Goal: Transaction & Acquisition: Subscribe to service/newsletter

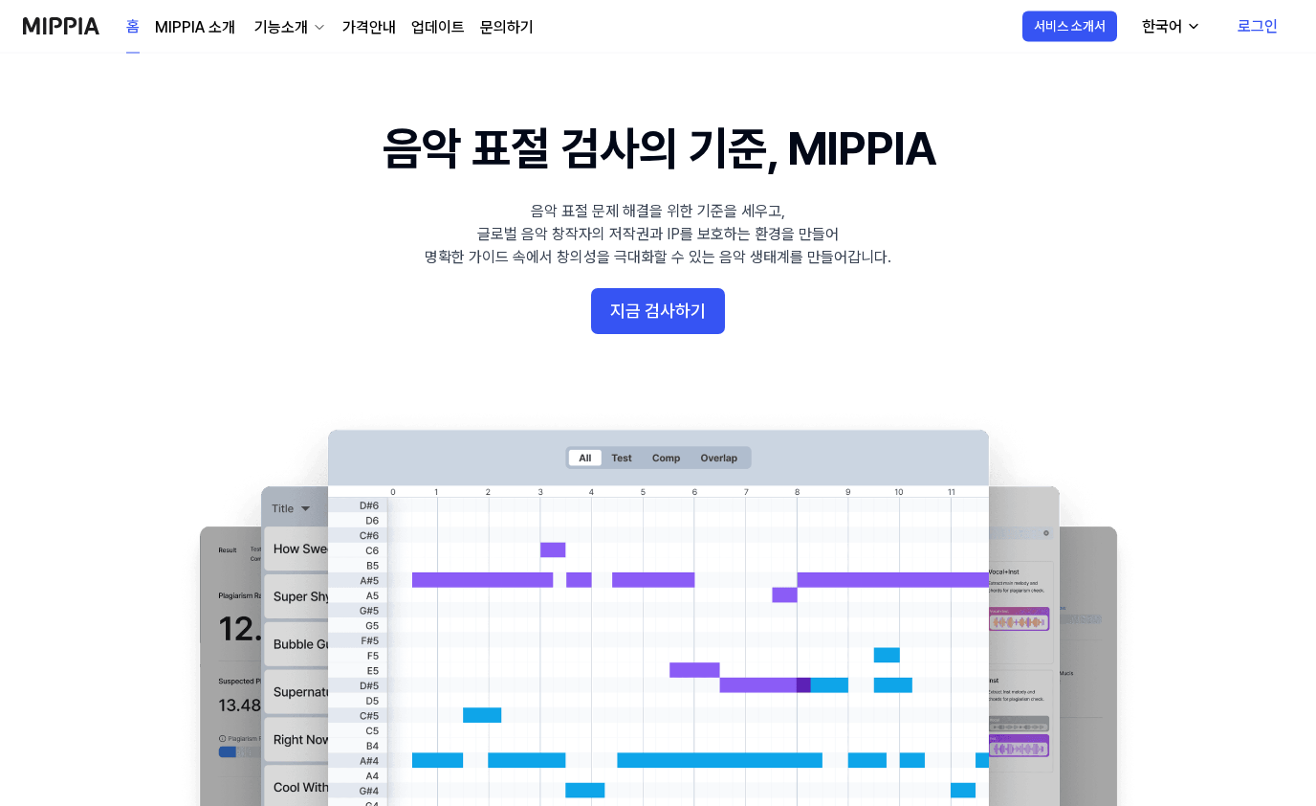
scroll to position [14, 0]
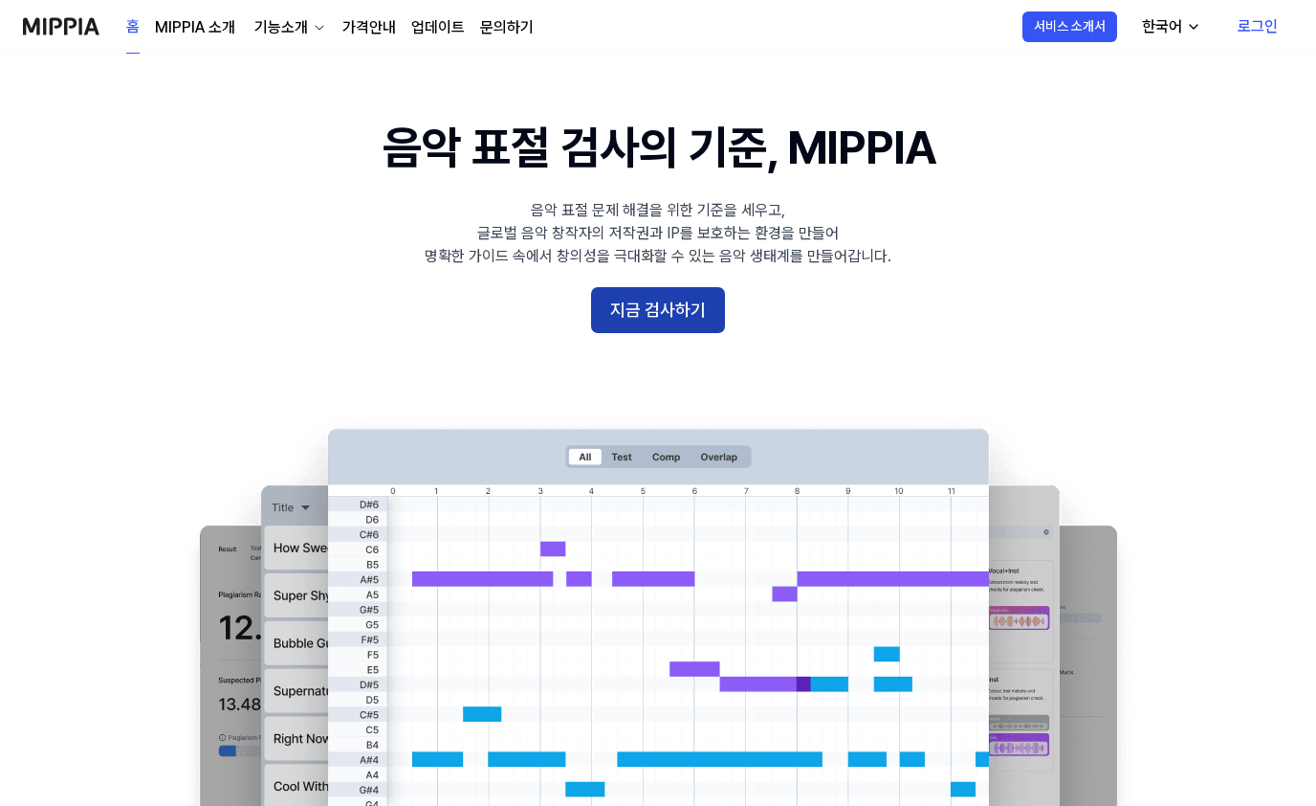
click at [654, 306] on button "지금 검사하기" at bounding box center [658, 310] width 134 height 46
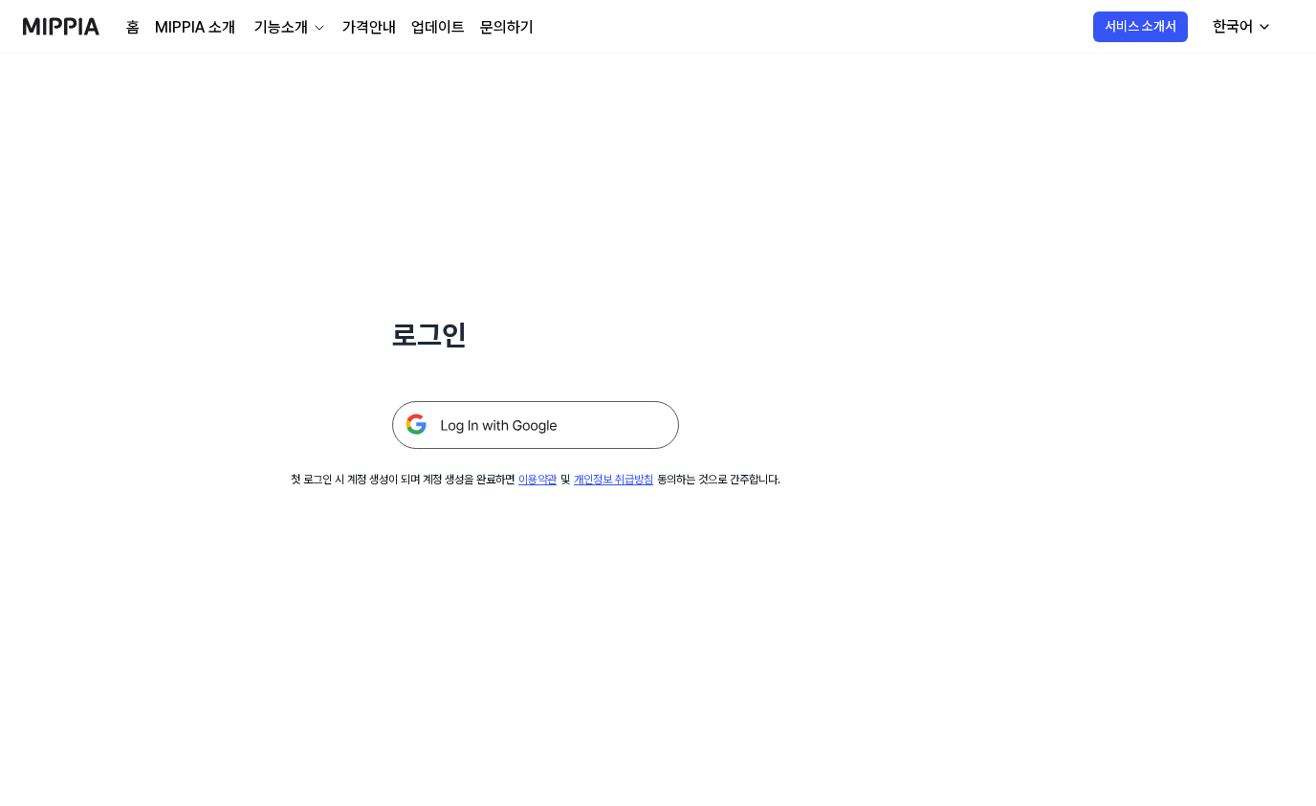
click at [625, 431] on img at bounding box center [535, 425] width 287 height 48
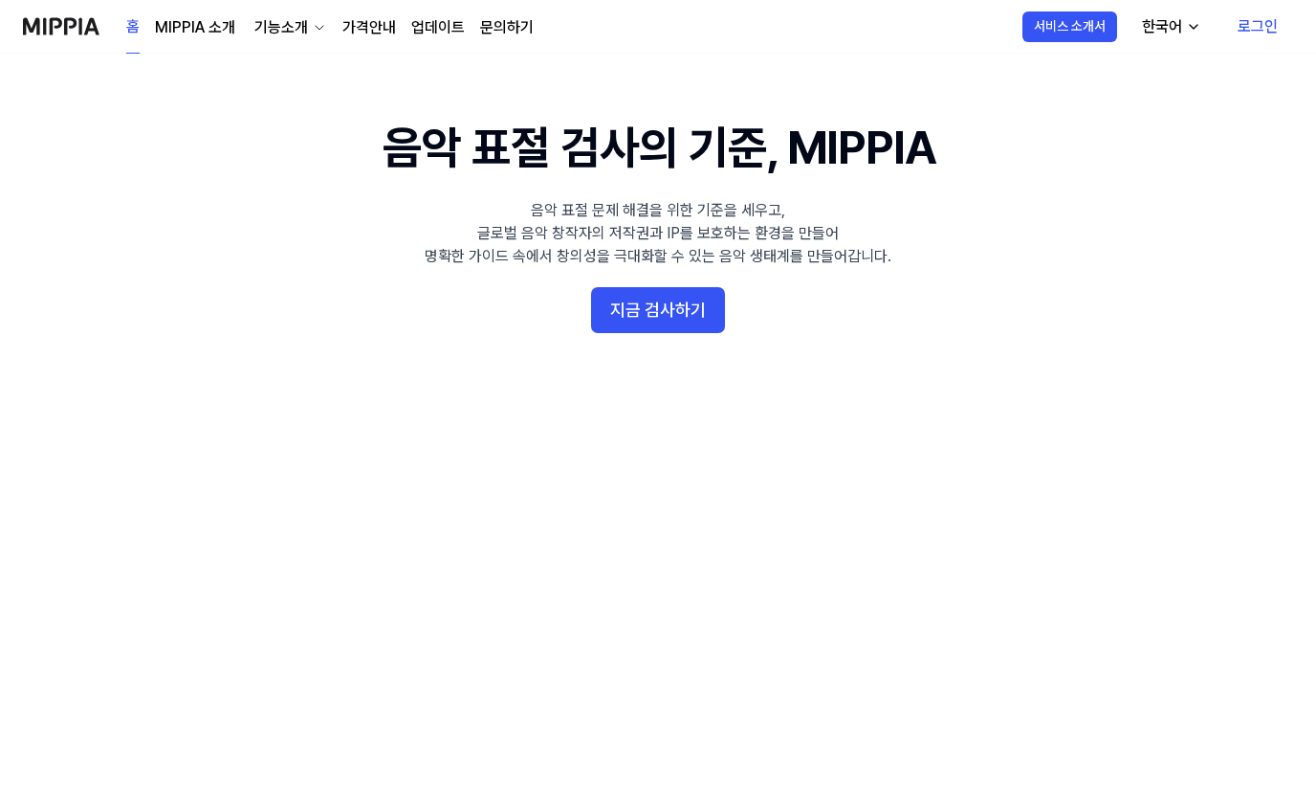
scroll to position [14, 0]
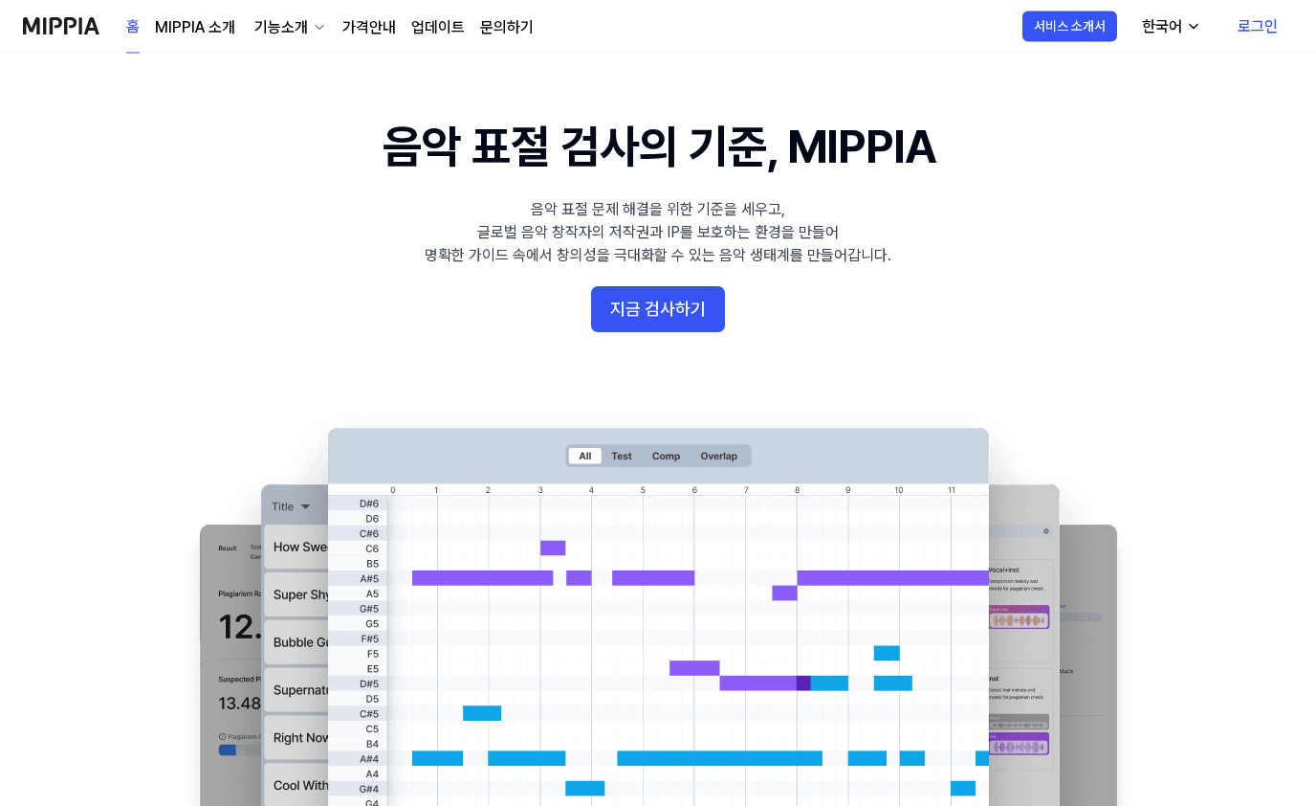
click at [1265, 24] on link "로그인" at bounding box center [1258, 27] width 71 height 54
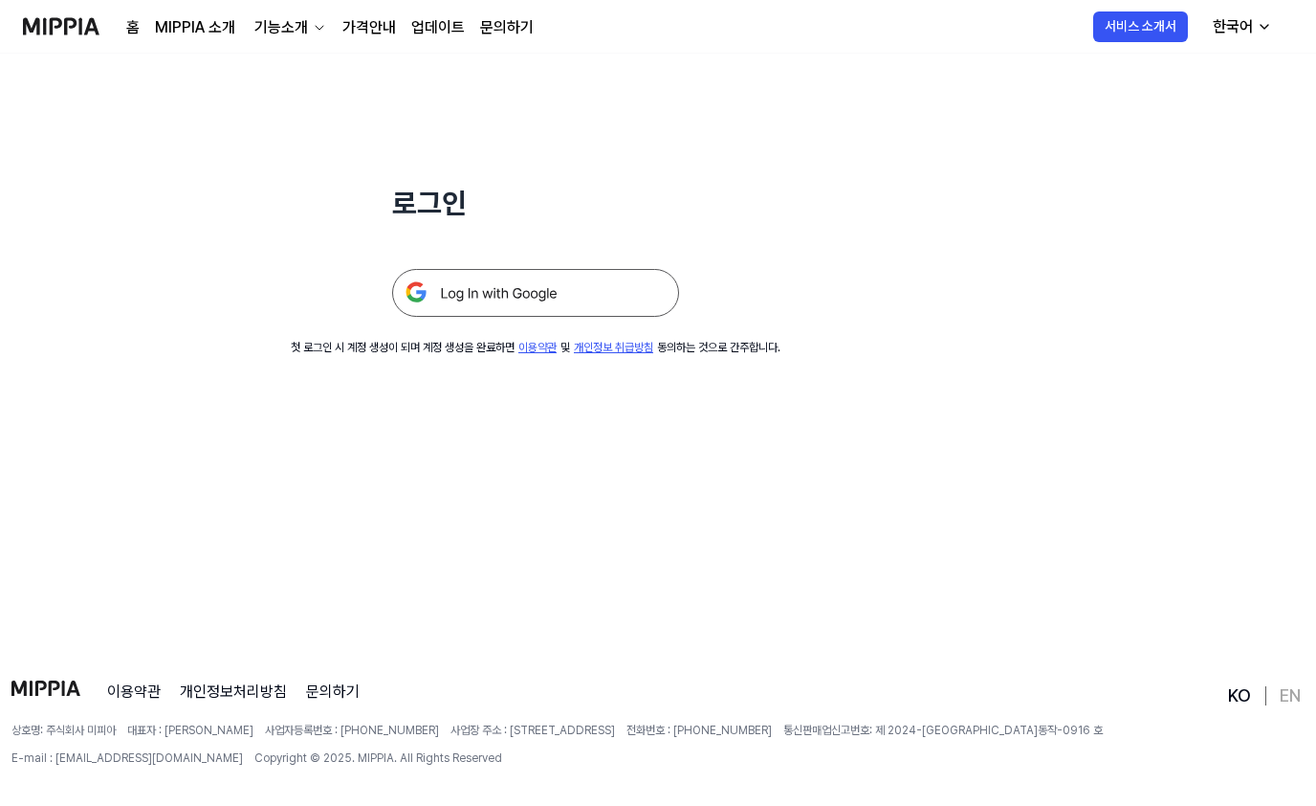
scroll to position [184, 0]
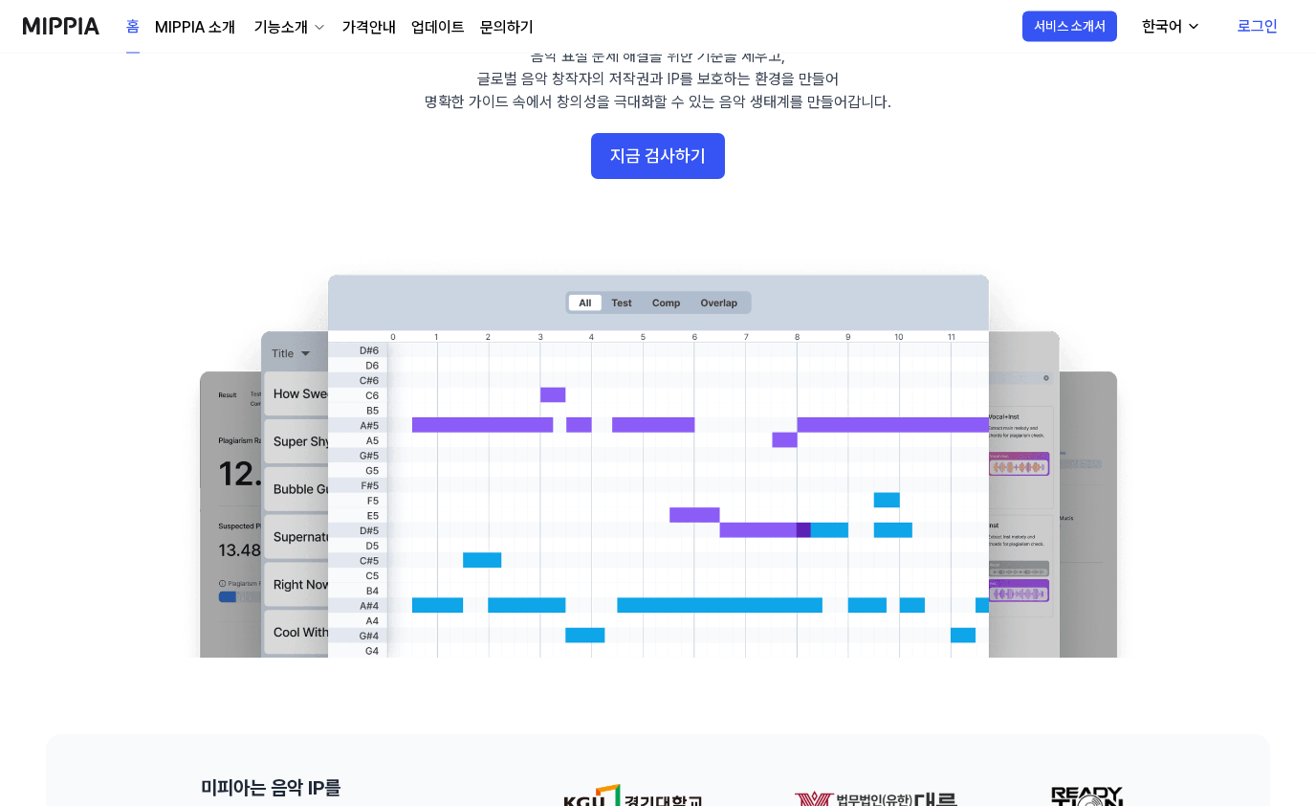
scroll to position [168, 0]
click at [640, 176] on button "지금 검사하기" at bounding box center [658, 156] width 134 height 46
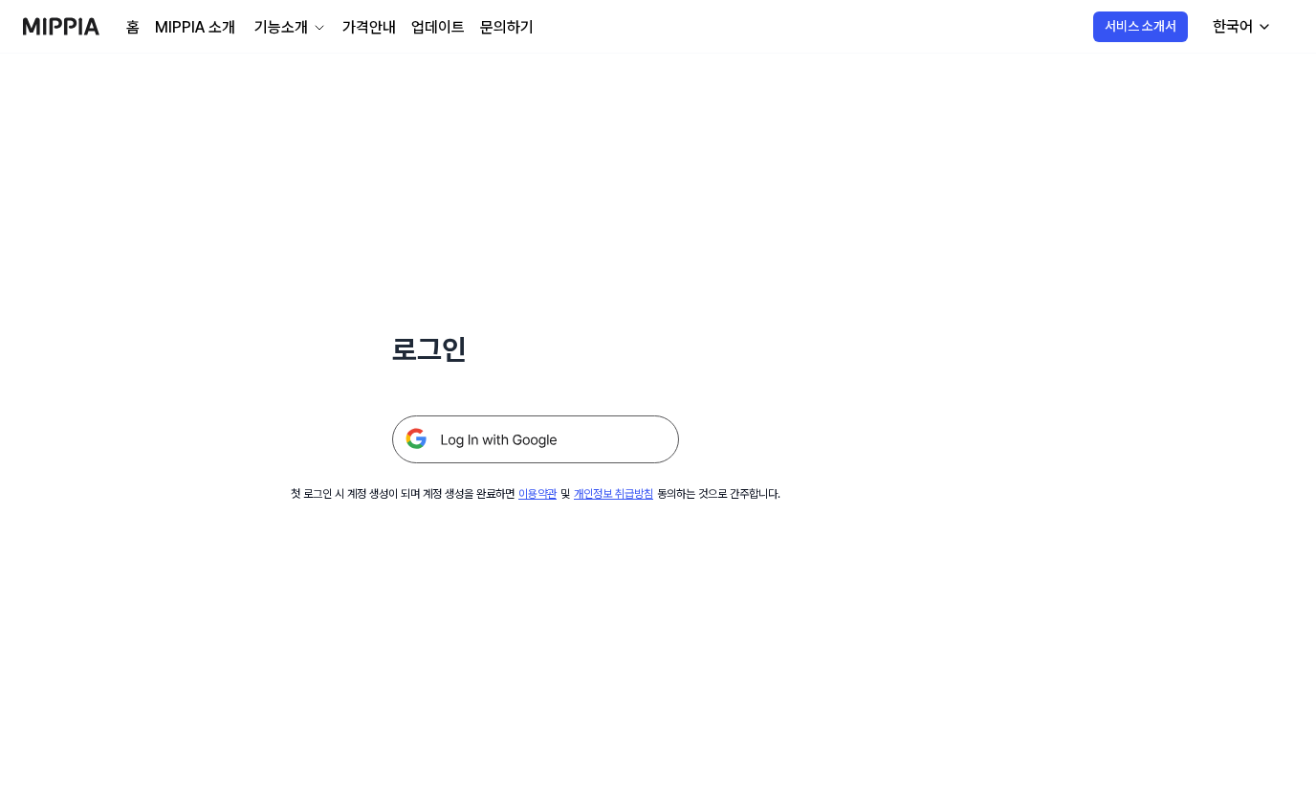
click at [557, 443] on img at bounding box center [535, 439] width 287 height 48
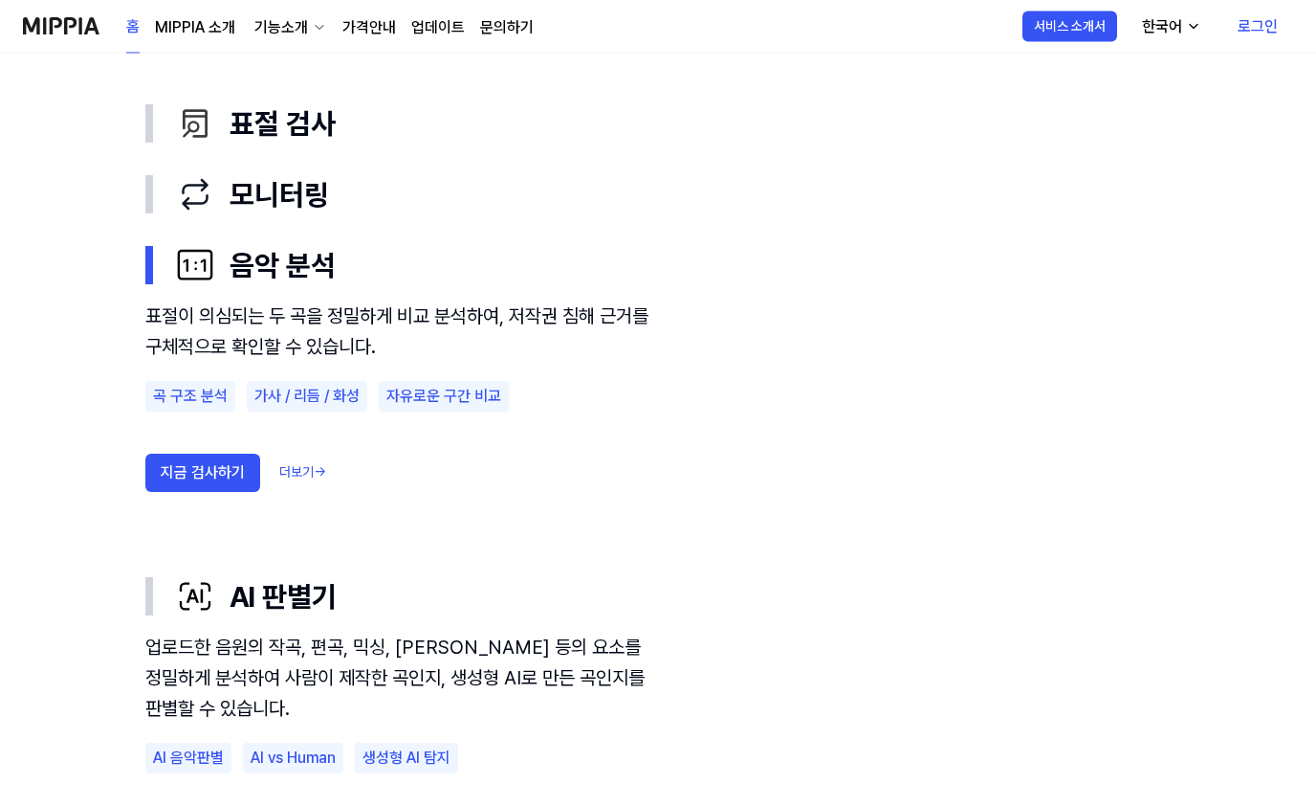
scroll to position [1073, 0]
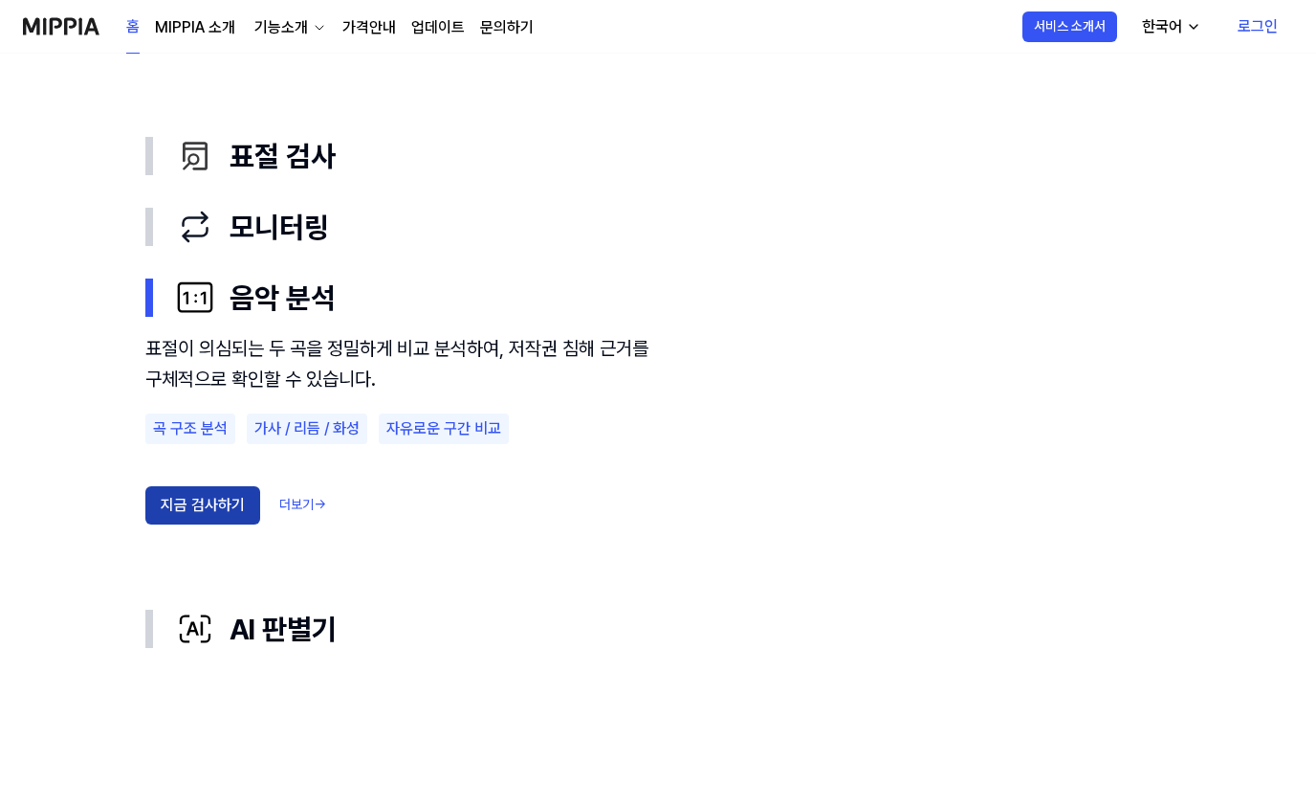
click at [232, 509] on button "지금 검사하기" at bounding box center [202, 505] width 115 height 38
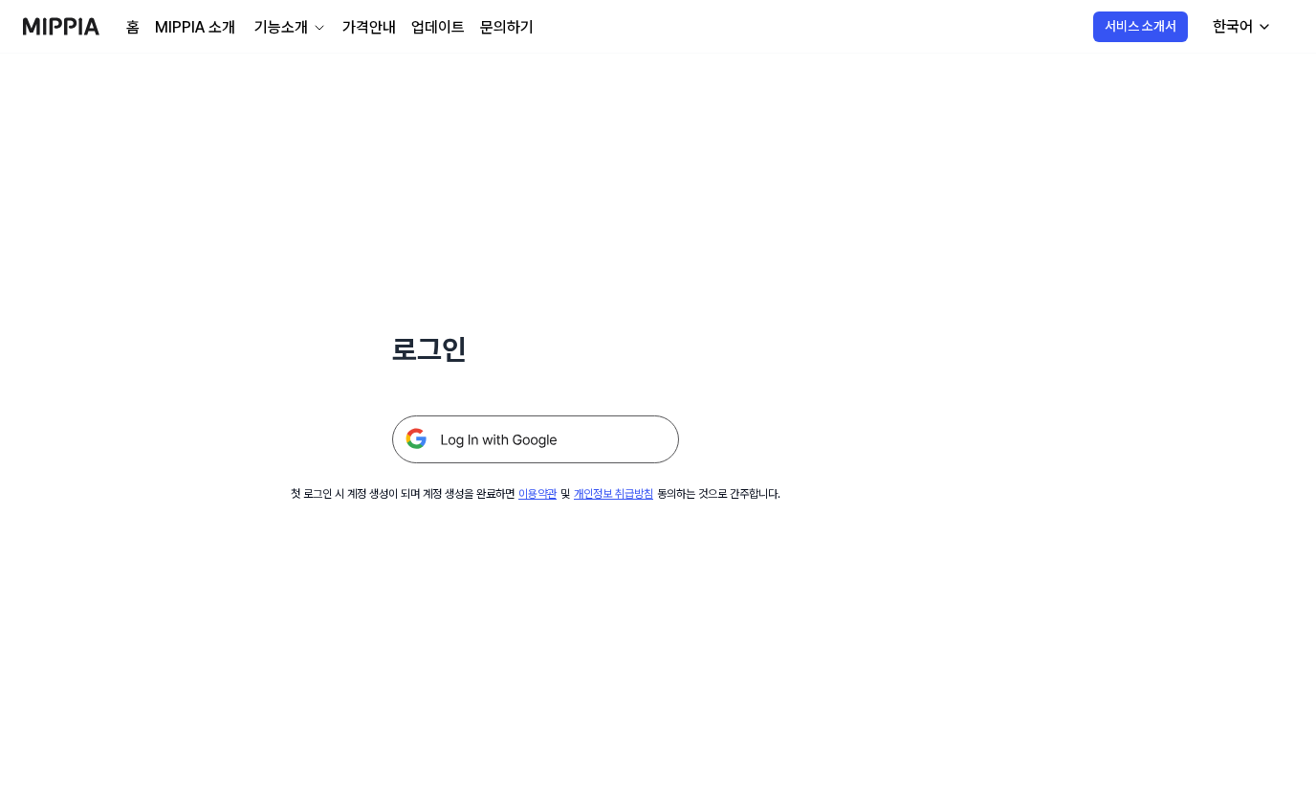
click at [457, 444] on img at bounding box center [535, 439] width 287 height 48
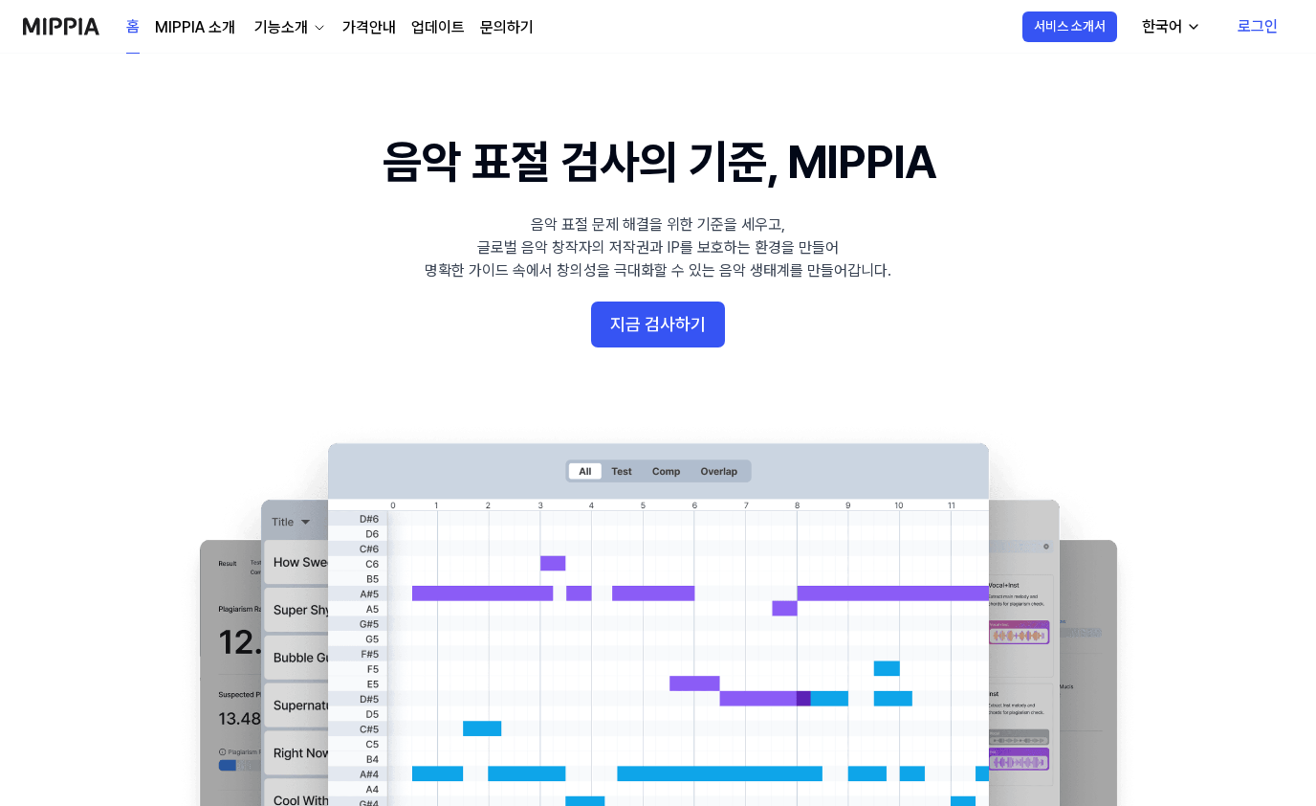
click at [371, 25] on link "가격안내" at bounding box center [370, 27] width 54 height 23
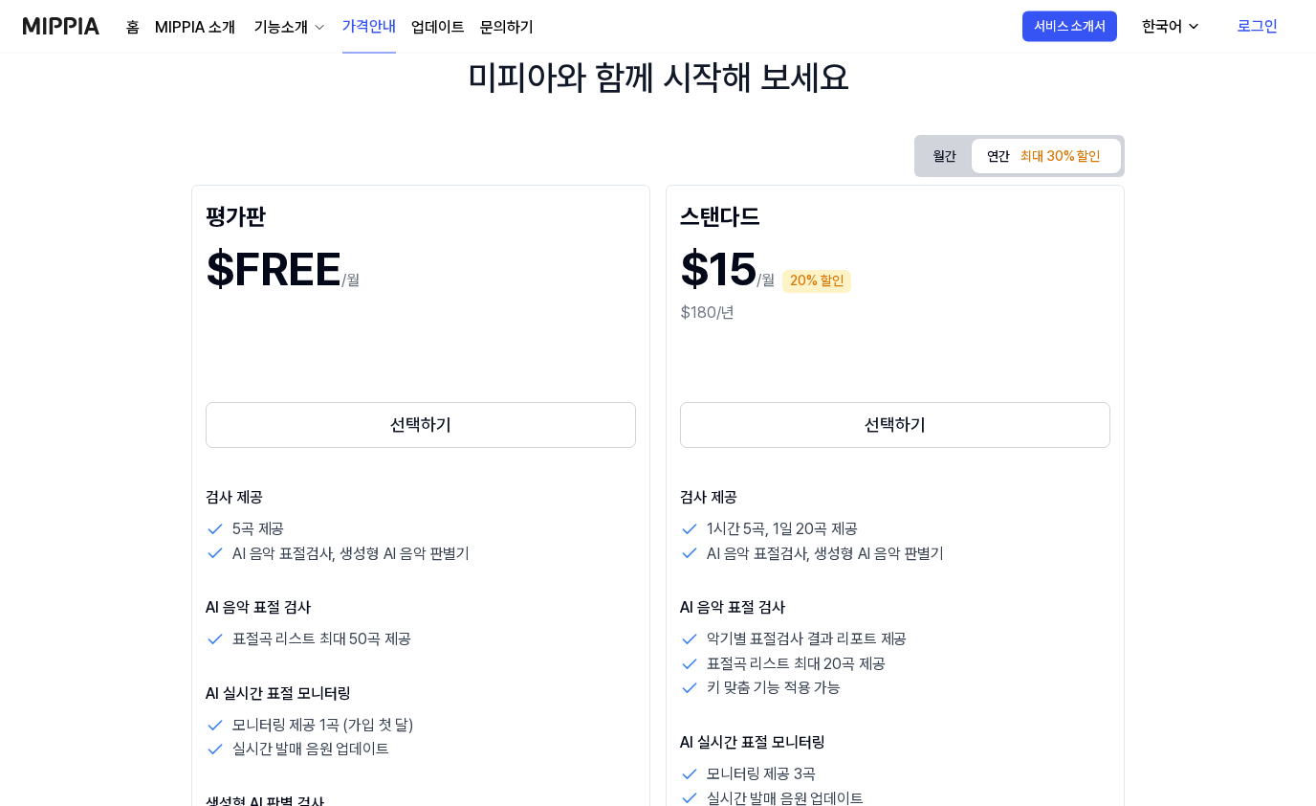
scroll to position [138, 0]
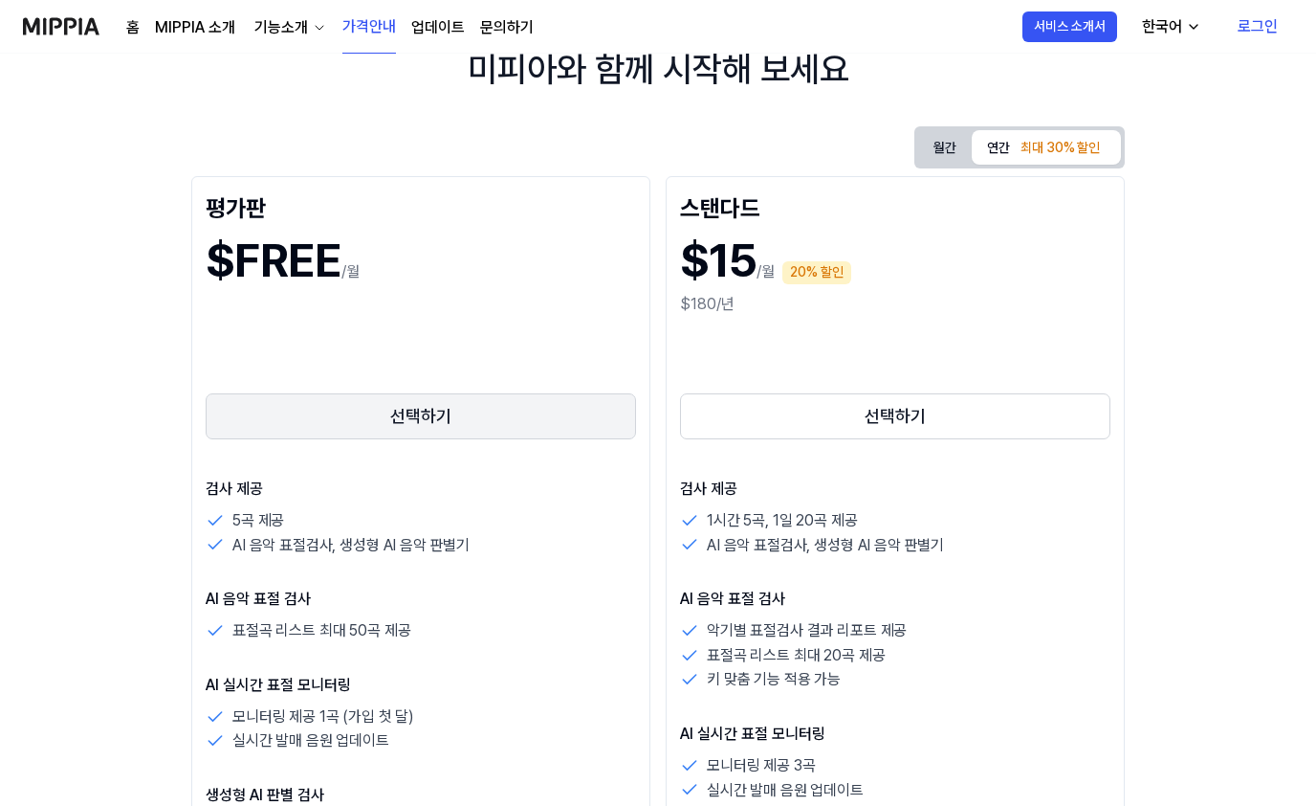
click at [439, 435] on button "선택하기" at bounding box center [421, 416] width 431 height 46
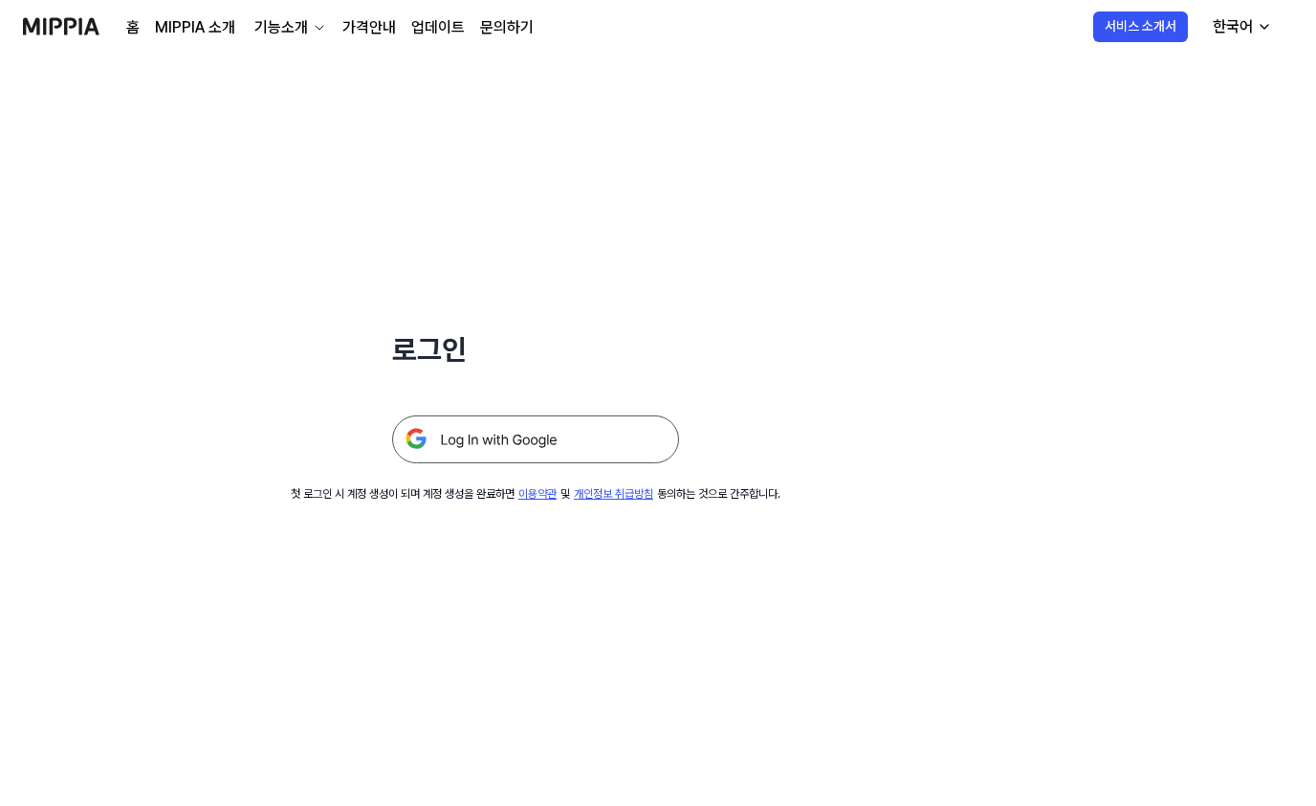
click at [414, 33] on link "업데이트" at bounding box center [438, 27] width 54 height 23
